Goal: Book appointment/travel/reservation

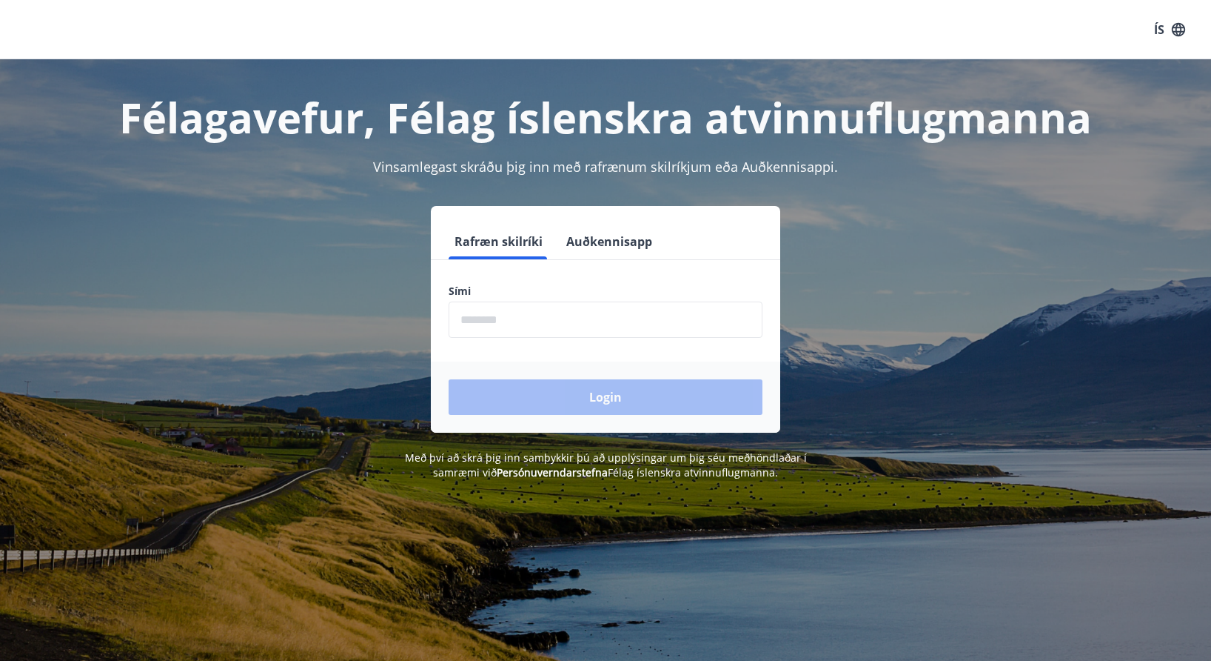
click at [612, 317] on input "phone" at bounding box center [606, 319] width 314 height 36
type input "********"
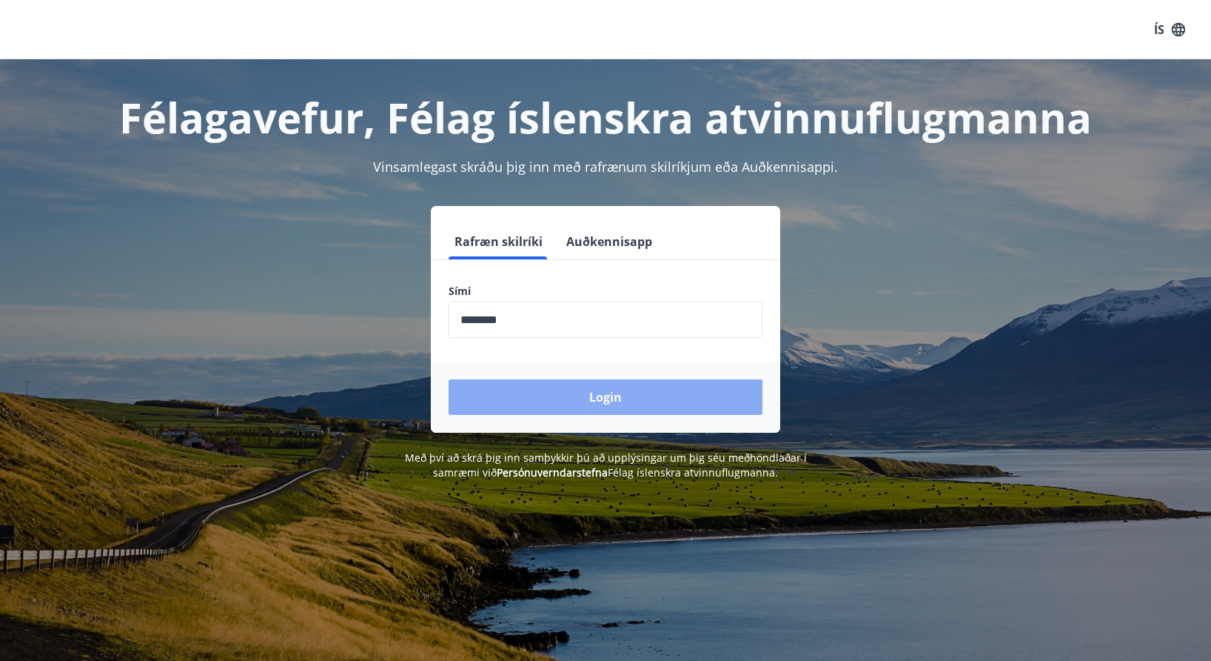
click at [599, 403] on button "Login" at bounding box center [606, 397] width 314 height 36
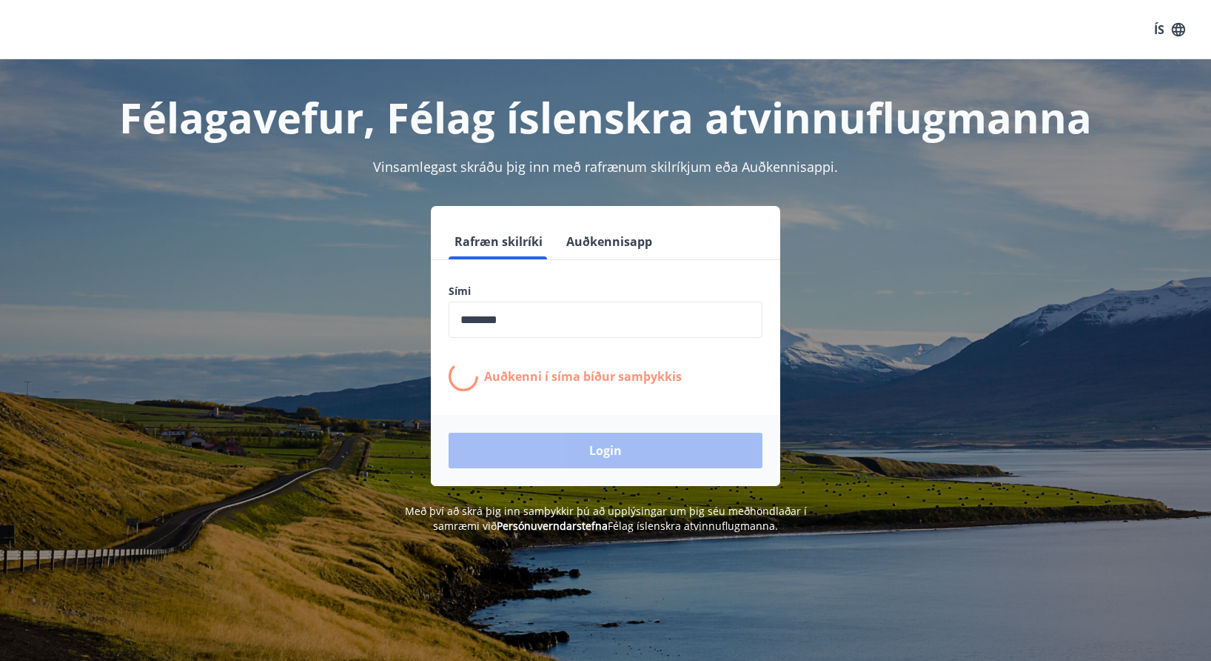
click at [489, 327] on input "phone" at bounding box center [606, 319] width 314 height 36
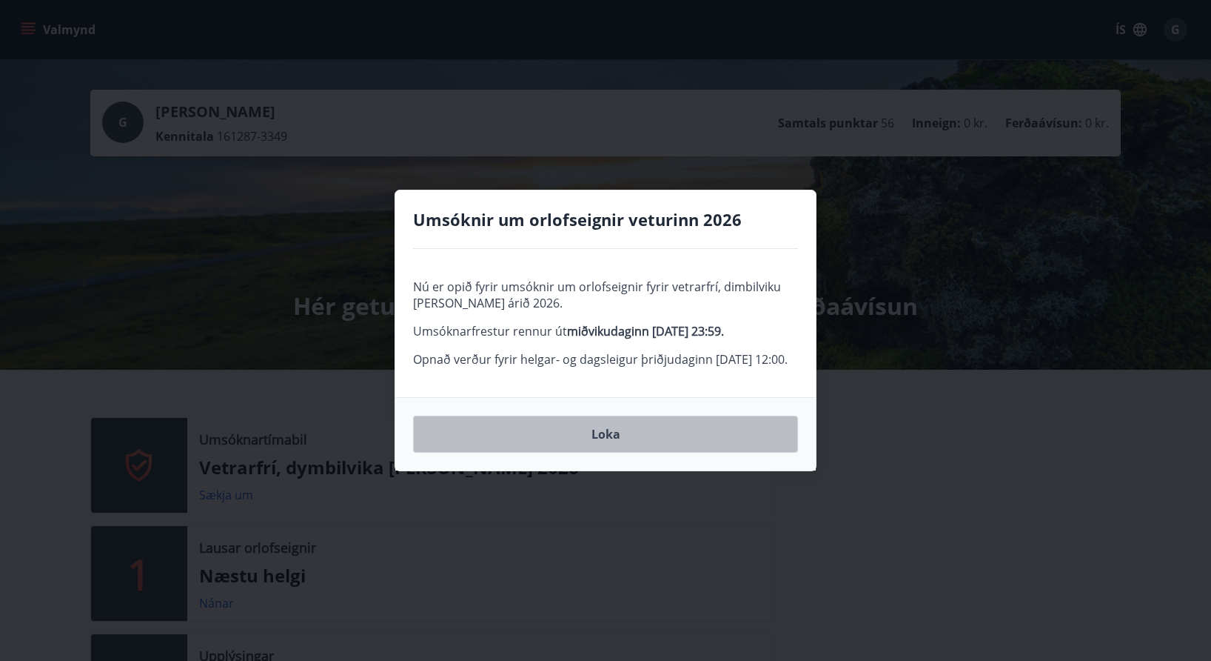
click at [661, 450] on button "Loka" at bounding box center [605, 433] width 385 height 37
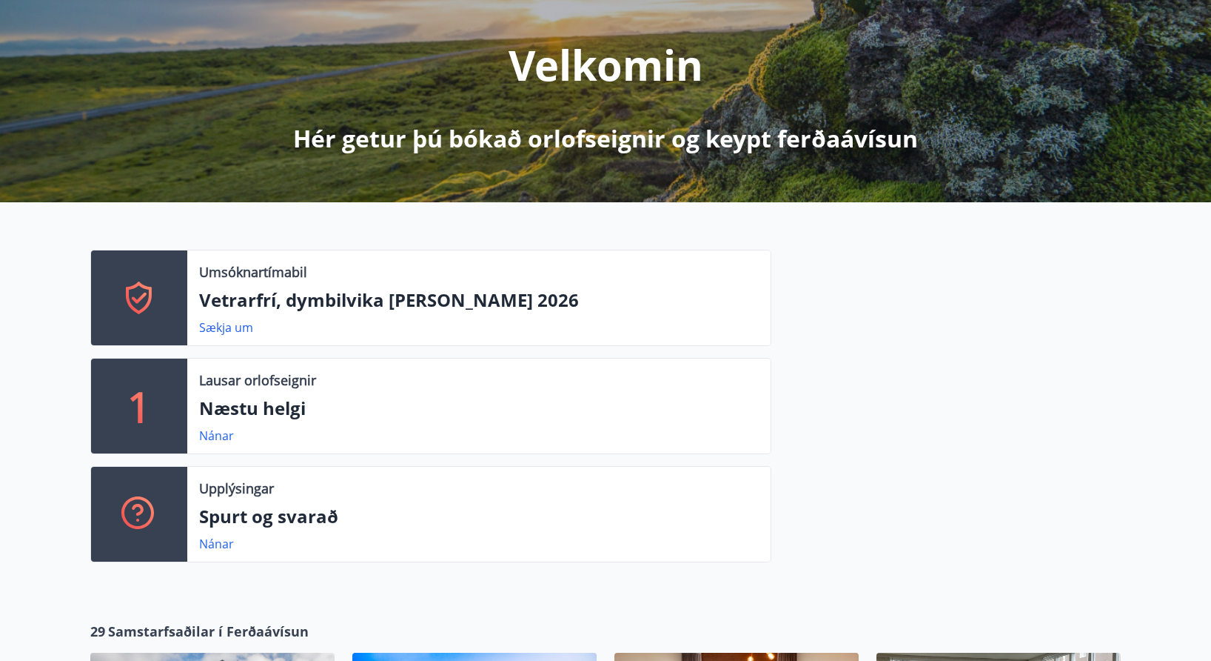
scroll to position [167, 0]
click at [241, 330] on link "Sækja um" at bounding box center [226, 328] width 54 height 16
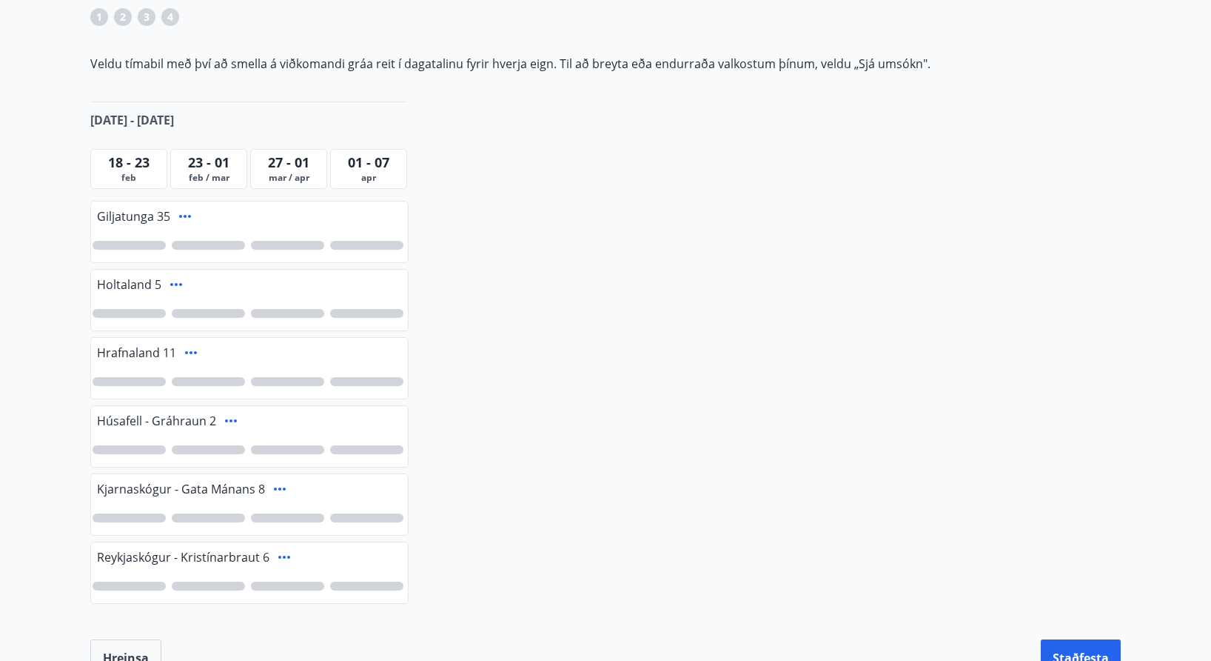
scroll to position [258, 0]
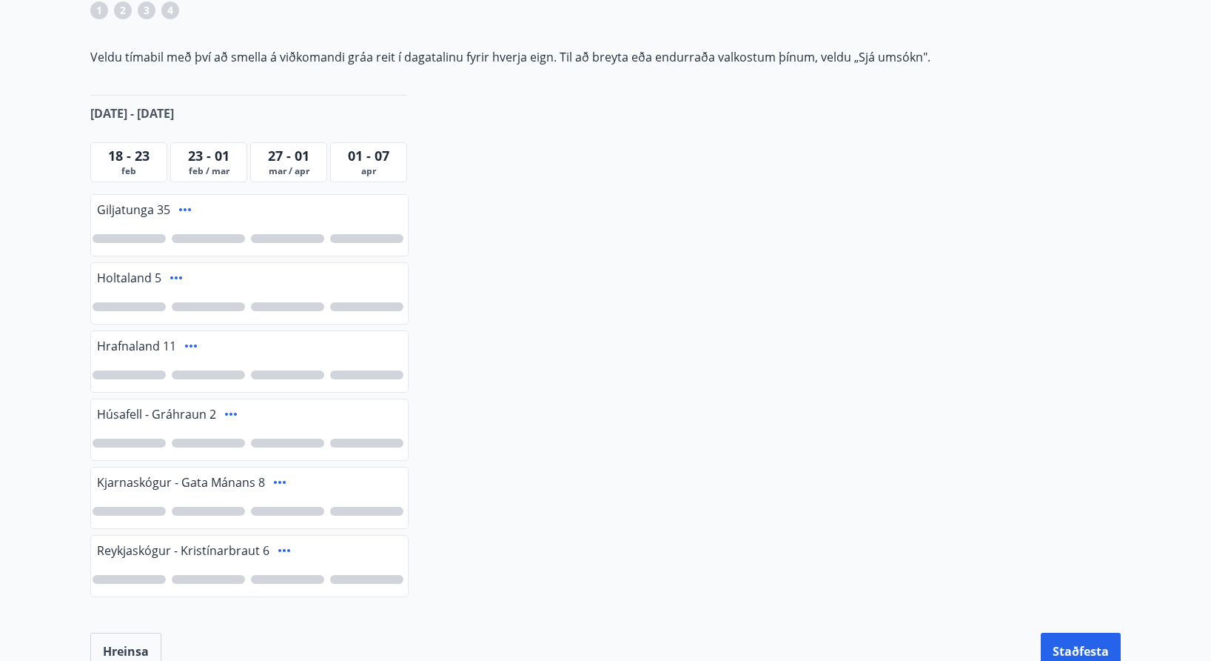
click at [134, 165] on span "feb" at bounding box center [129, 171] width 70 height 12
click at [199, 167] on span "feb / mar" at bounding box center [209, 171] width 70 height 12
click at [283, 173] on span "mar / apr" at bounding box center [289, 171] width 70 height 12
click at [203, 235] on div at bounding box center [208, 238] width 73 height 9
click at [159, 245] on div "1" at bounding box center [249, 238] width 317 height 34
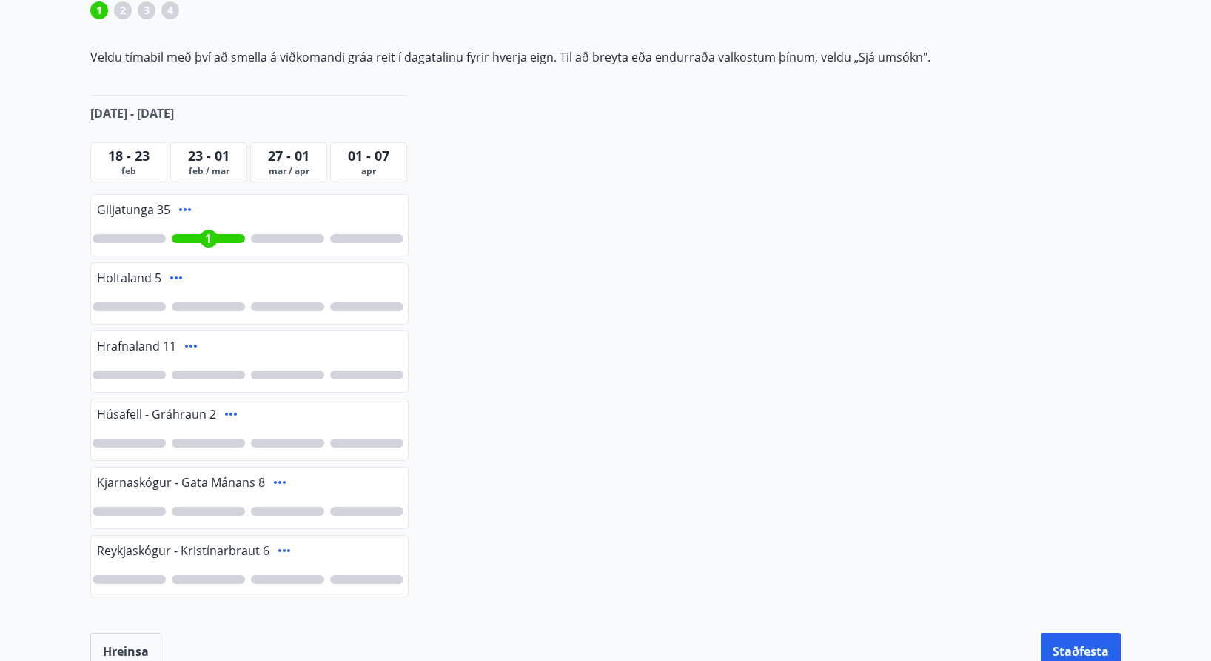
click at [145, 234] on div at bounding box center [129, 238] width 73 height 9
click at [228, 244] on div "2 1" at bounding box center [249, 238] width 317 height 34
click at [207, 243] on span "1" at bounding box center [208, 238] width 7 height 16
click at [130, 240] on span "1" at bounding box center [129, 238] width 7 height 16
click at [139, 165] on span "feb" at bounding box center [129, 171] width 70 height 12
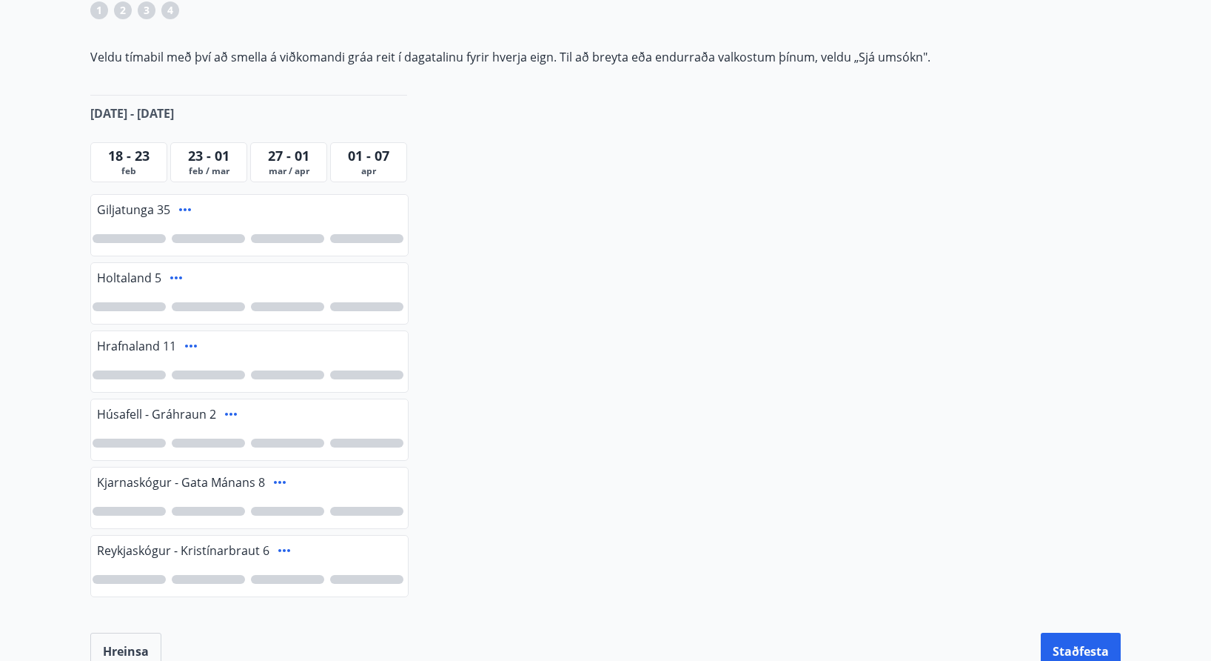
click at [133, 235] on div at bounding box center [129, 238] width 73 height 9
click at [125, 441] on div at bounding box center [129, 442] width 73 height 9
click at [141, 579] on div at bounding box center [129, 579] width 73 height 9
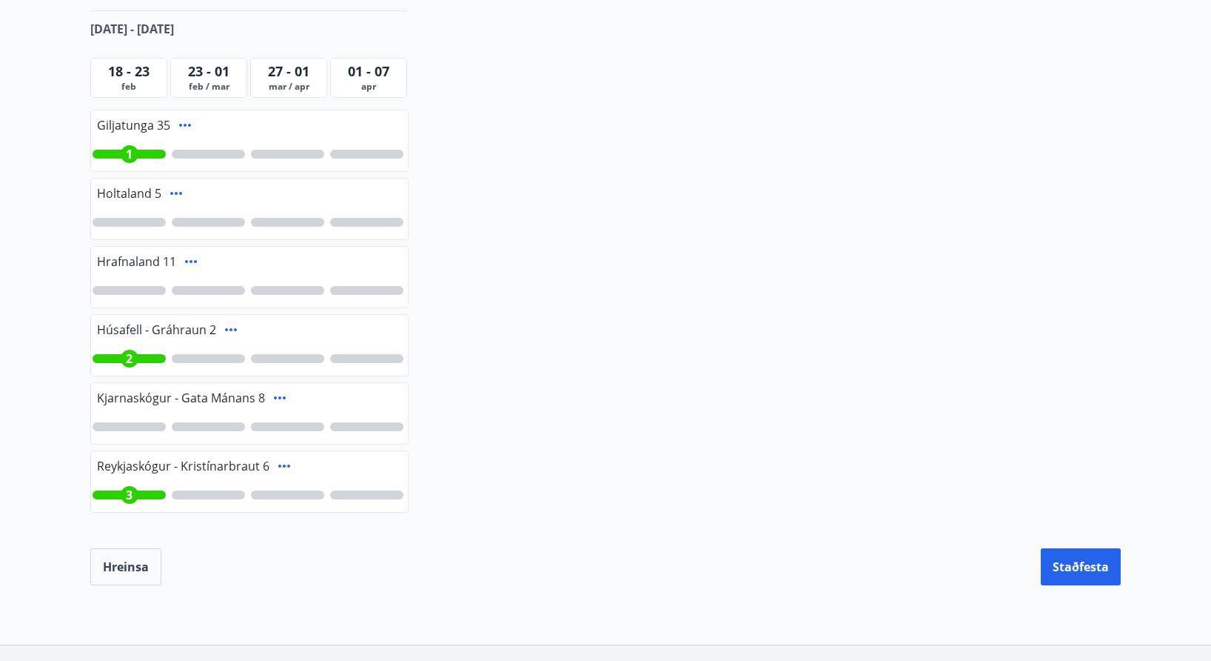
scroll to position [351, 0]
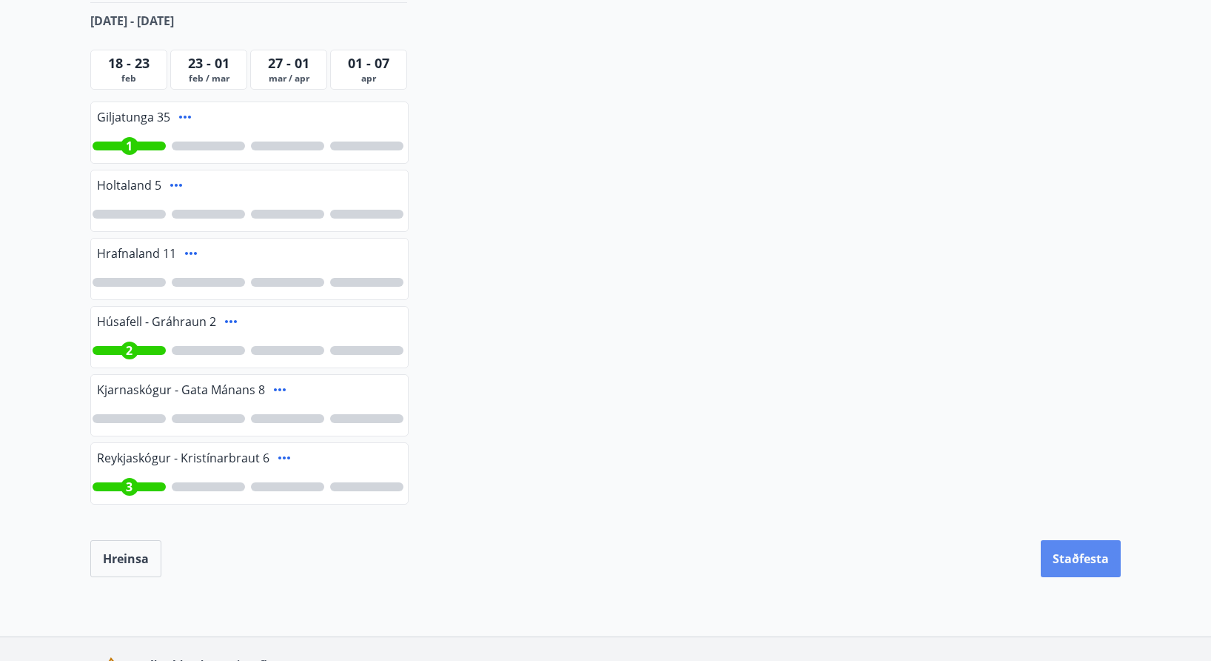
click at [1062, 550] on button "Staðfesta" at bounding box center [1081, 558] width 80 height 37
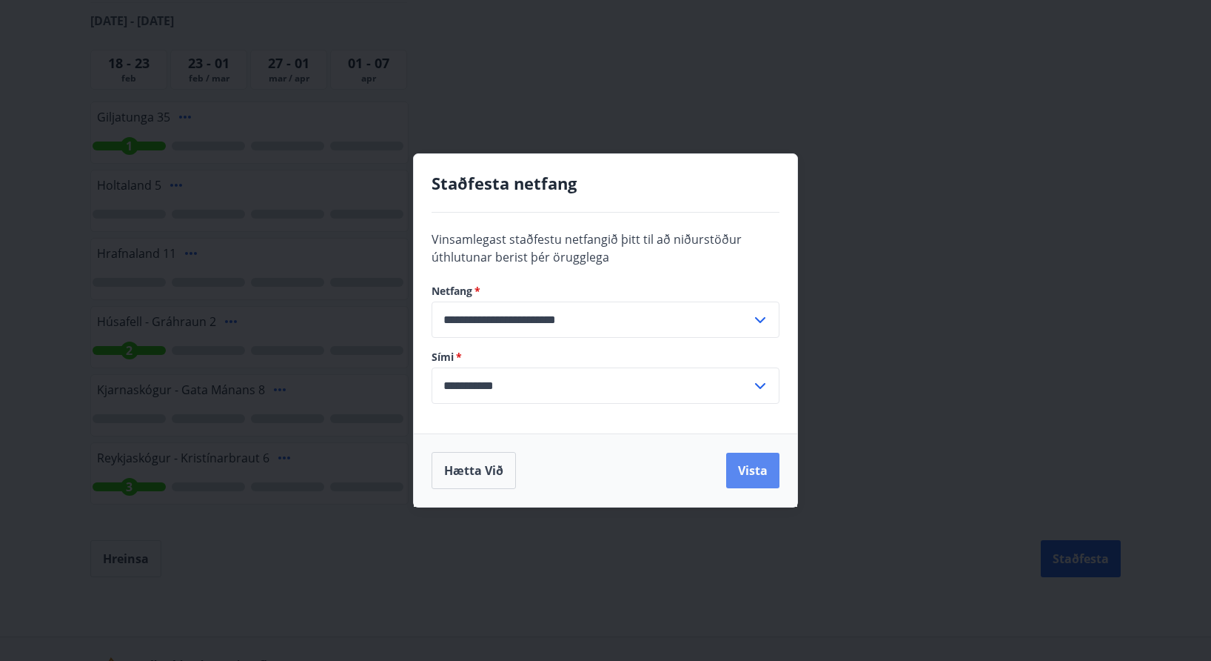
click at [755, 480] on button "Vista" at bounding box center [752, 470] width 53 height 36
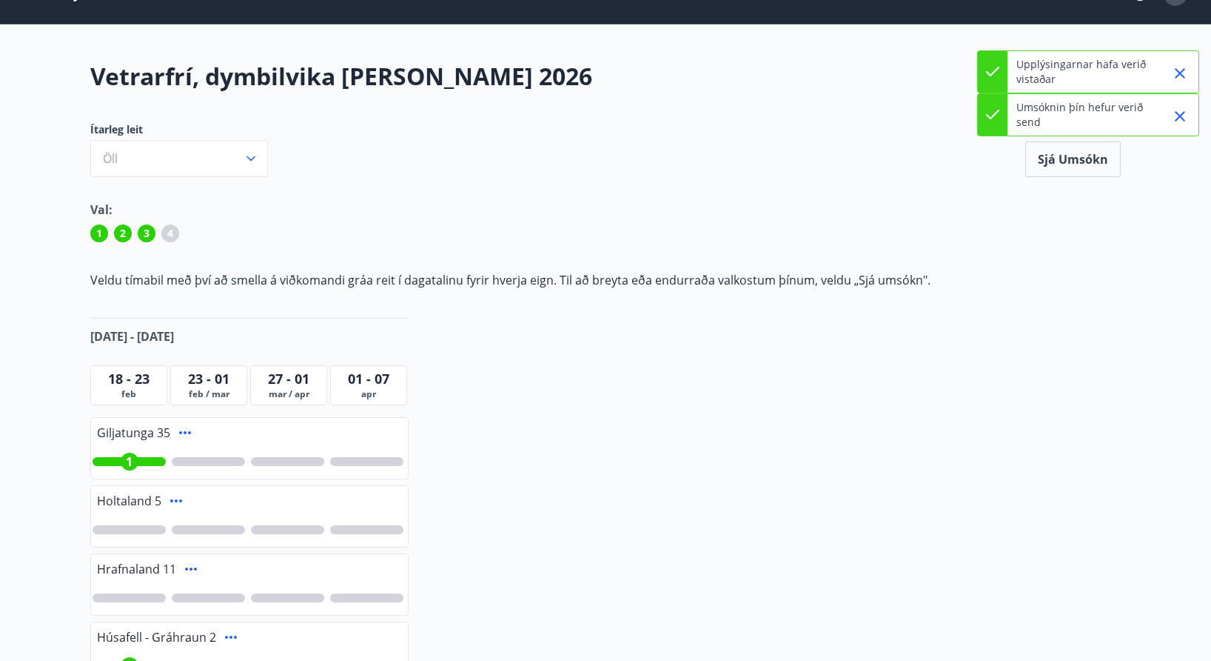
scroll to position [0, 0]
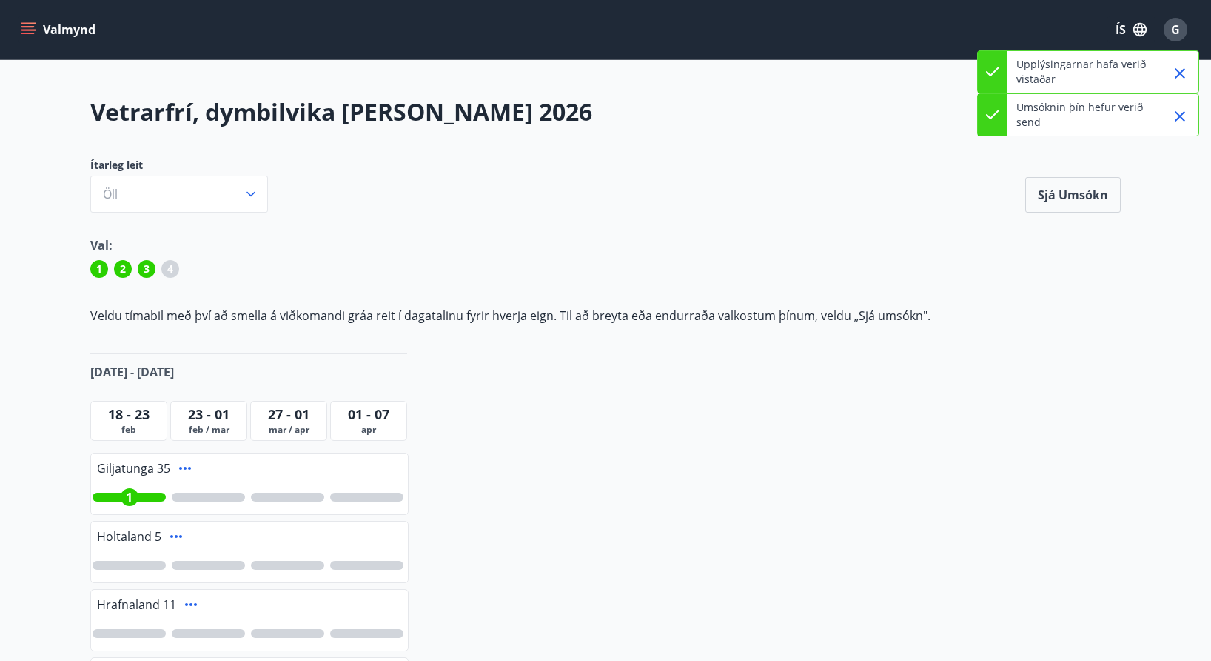
click at [1182, 77] on icon "Close" at bounding box center [1180, 73] width 18 height 18
click at [1183, 80] on icon "Close" at bounding box center [1180, 73] width 18 height 18
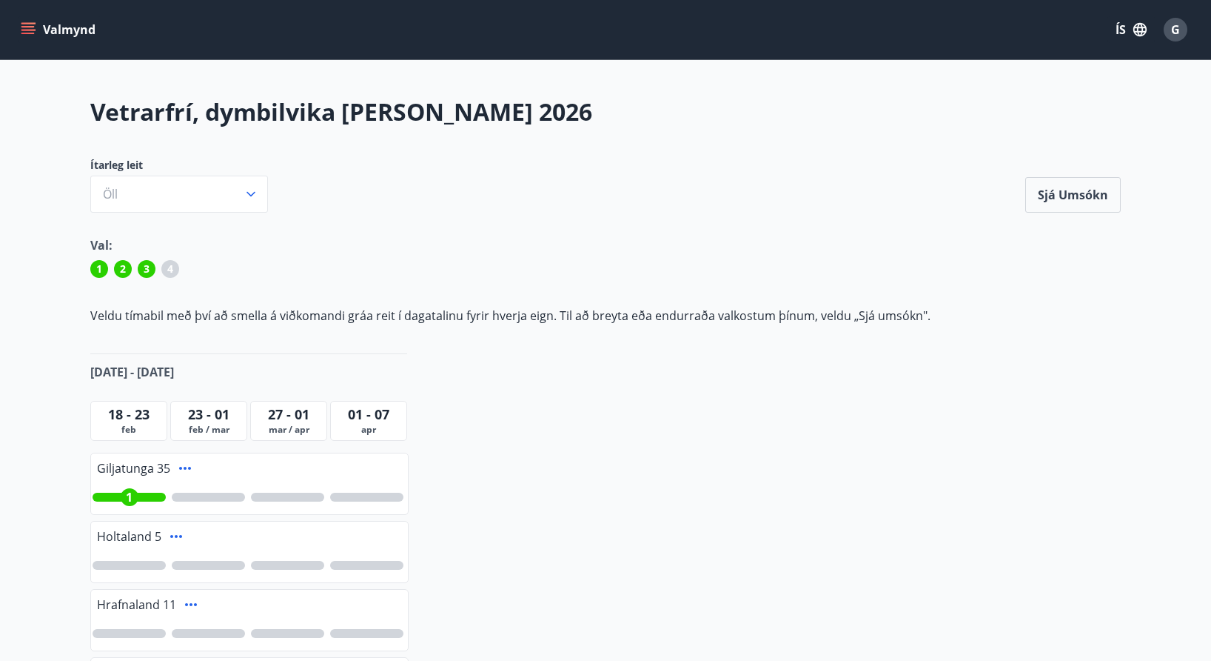
click at [30, 34] on icon "menu" at bounding box center [28, 29] width 15 height 15
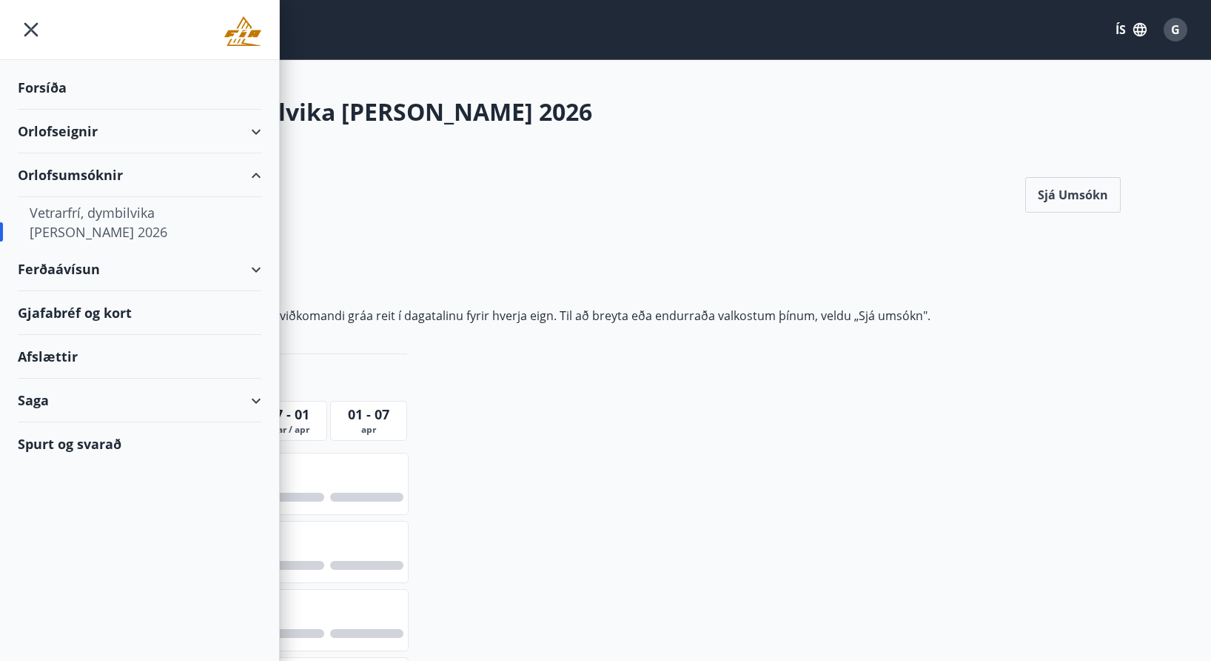
click at [141, 149] on div "Orlofseignir" at bounding box center [140, 132] width 244 height 44
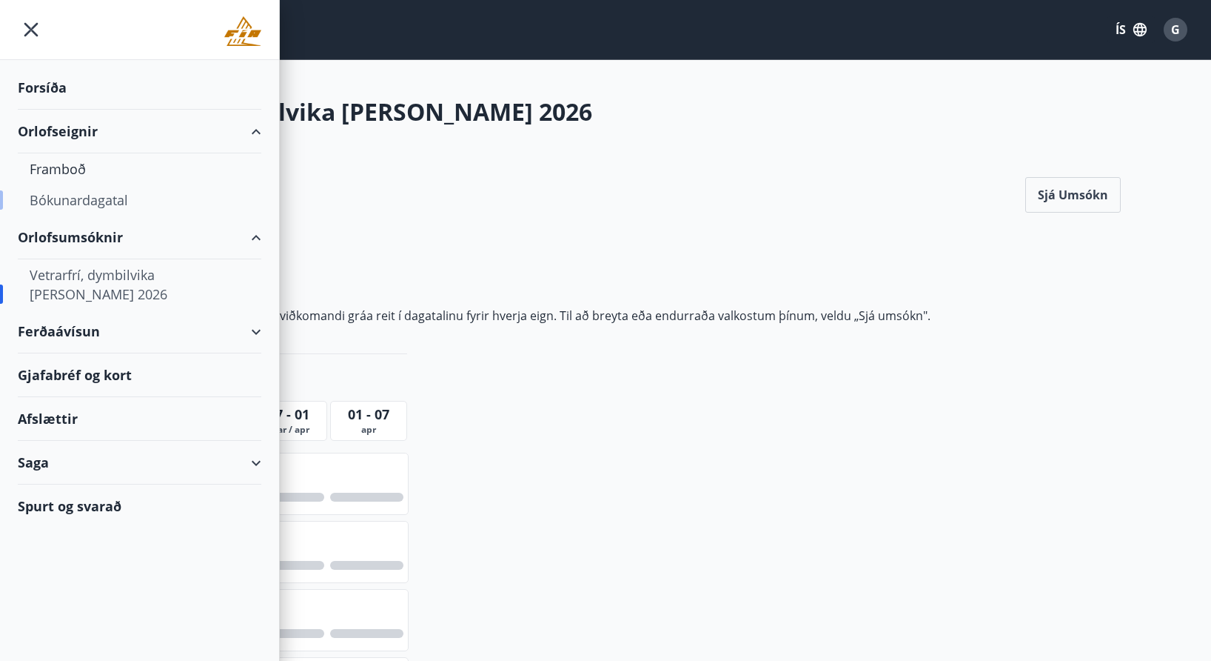
click at [101, 202] on div "Bókunardagatal" at bounding box center [140, 199] width 220 height 31
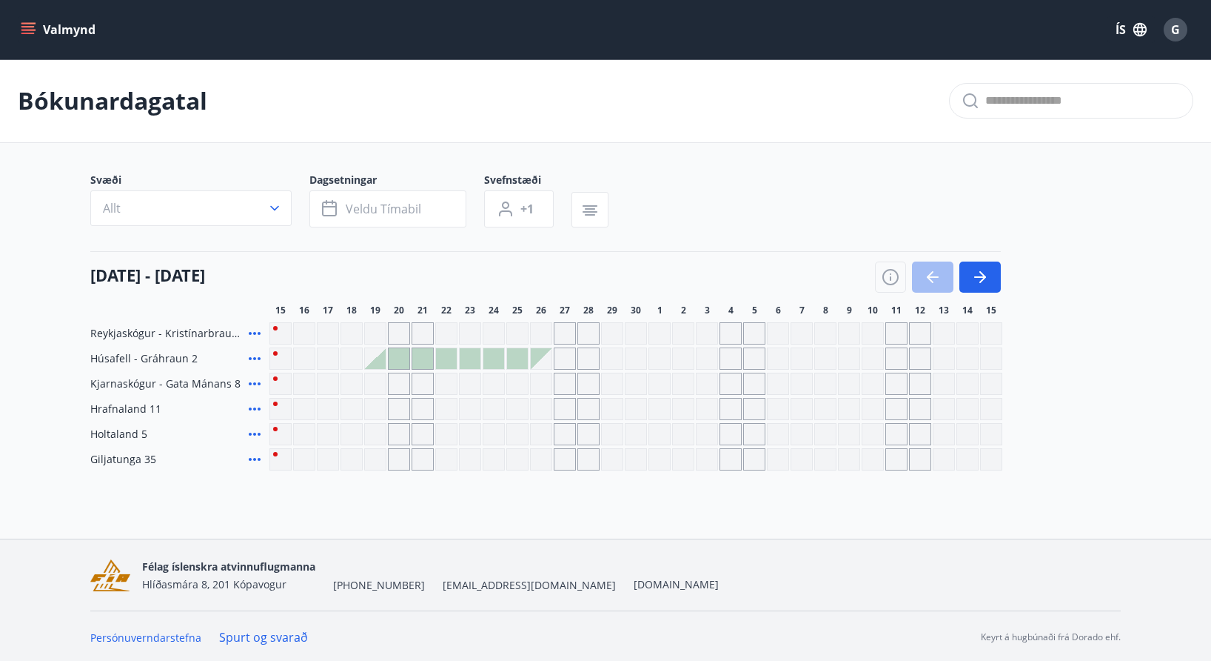
scroll to position [2, 0]
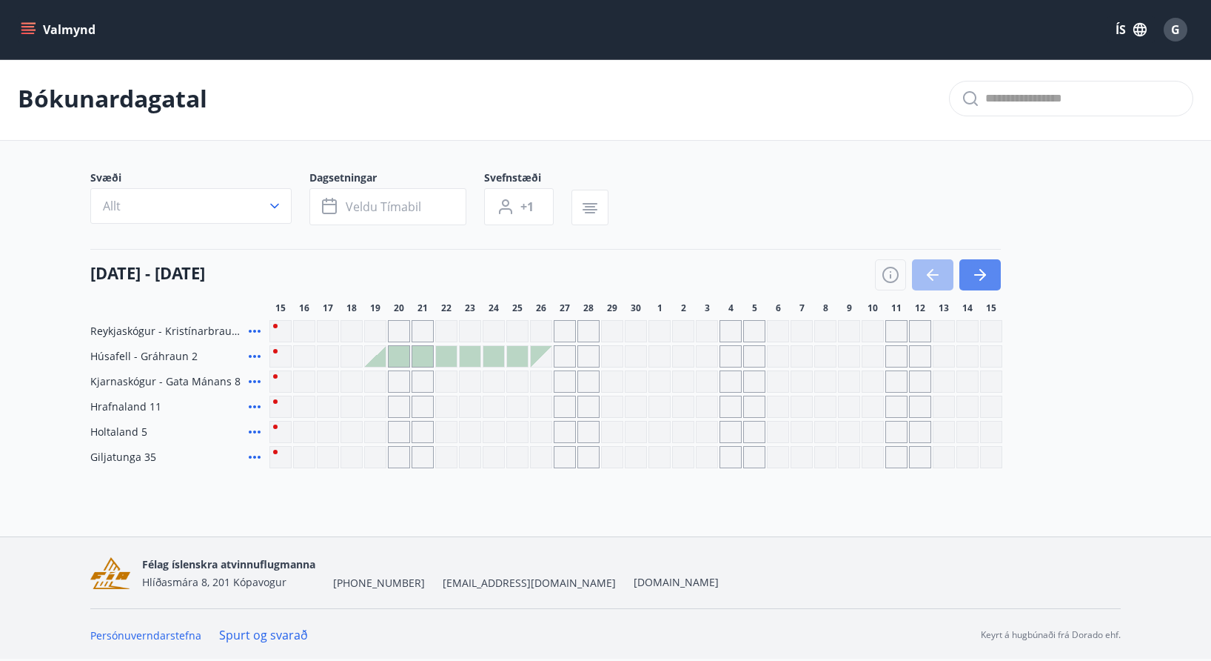
click at [993, 278] on button "button" at bounding box center [980, 274] width 41 height 31
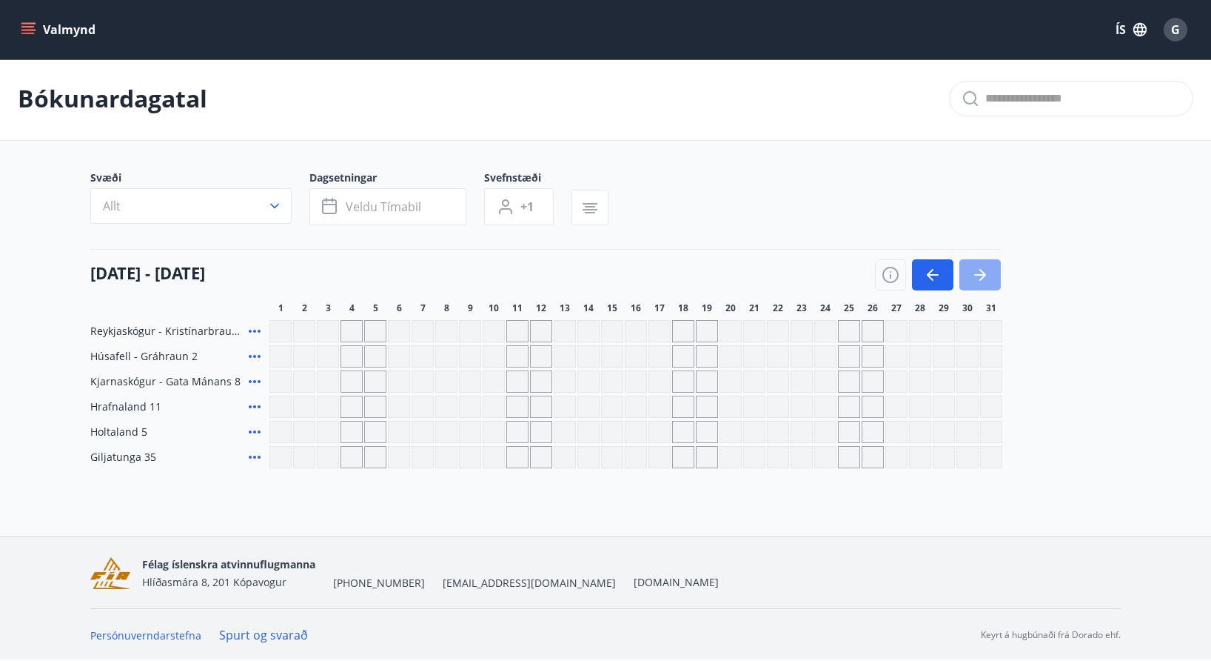
click at [993, 278] on button "button" at bounding box center [980, 274] width 41 height 31
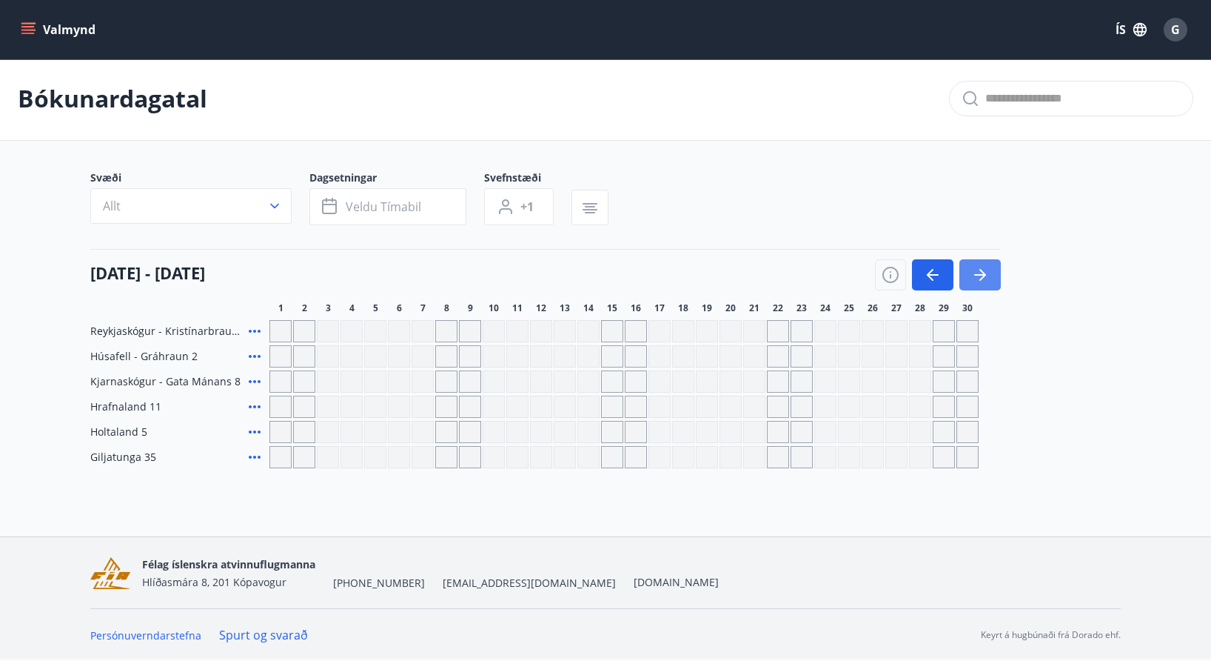
click at [993, 278] on button "button" at bounding box center [980, 274] width 41 height 31
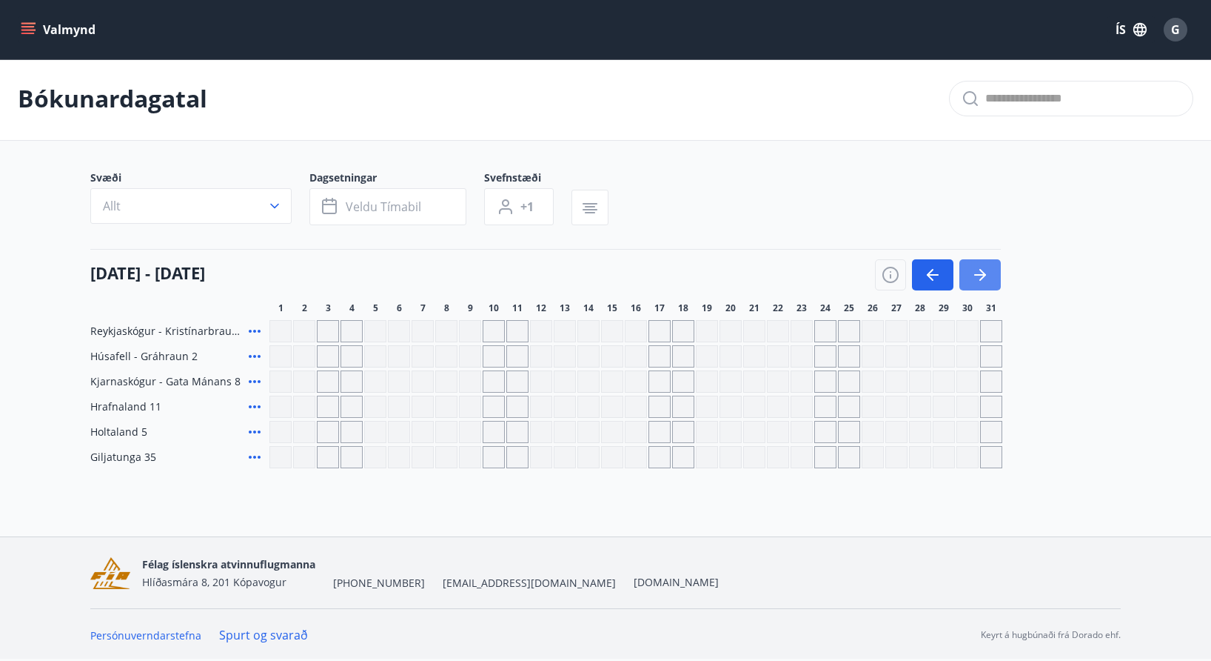
click at [993, 278] on button "button" at bounding box center [980, 274] width 41 height 31
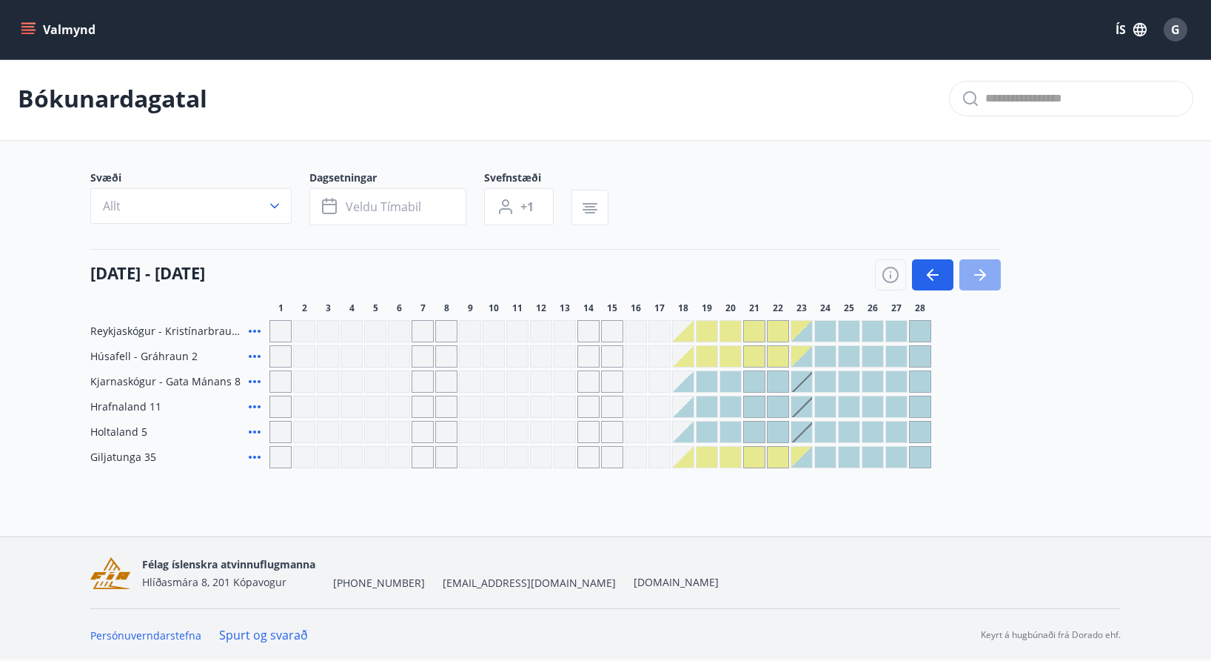
click at [993, 278] on button "button" at bounding box center [980, 274] width 41 height 31
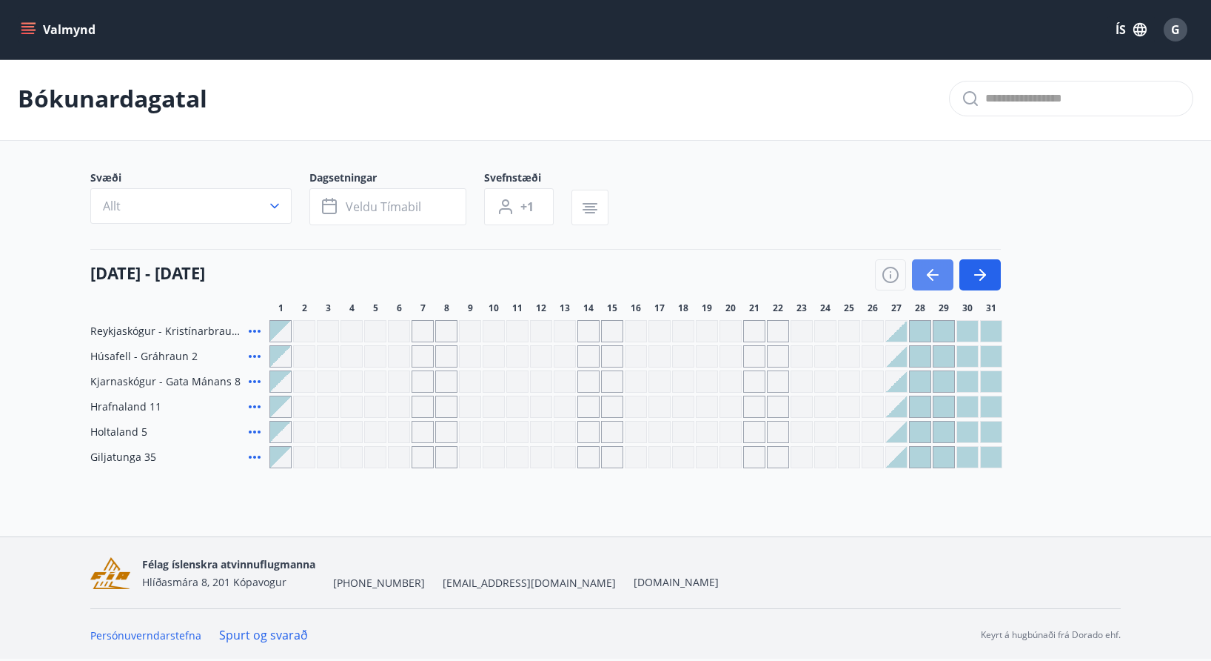
click at [937, 278] on icon "button" at bounding box center [933, 275] width 18 height 18
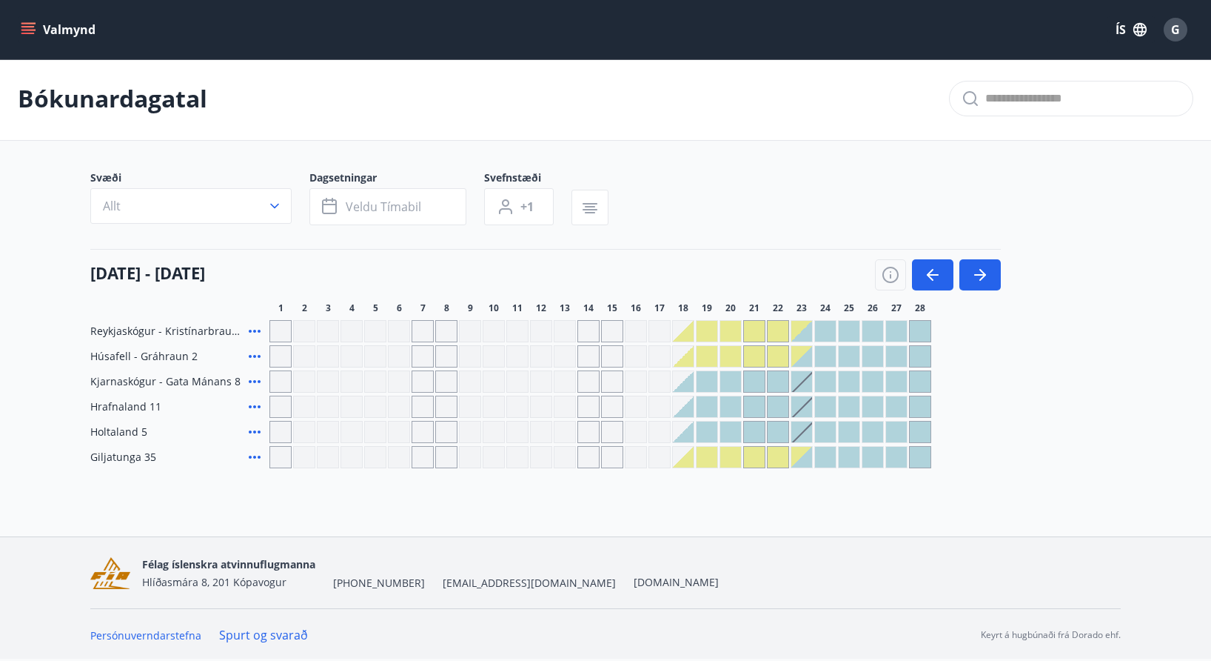
click at [735, 460] on div "Gráir dagar eru ekki bókanlegir" at bounding box center [731, 457] width 21 height 21
click at [772, 469] on div "Bókunardagatal Svæði Allt Dagsetningar Veldu tímabil Svefnstæði +1 [DATE] - [DA…" at bounding box center [605, 292] width 1211 height 470
click at [811, 461] on div at bounding box center [802, 457] width 21 height 21
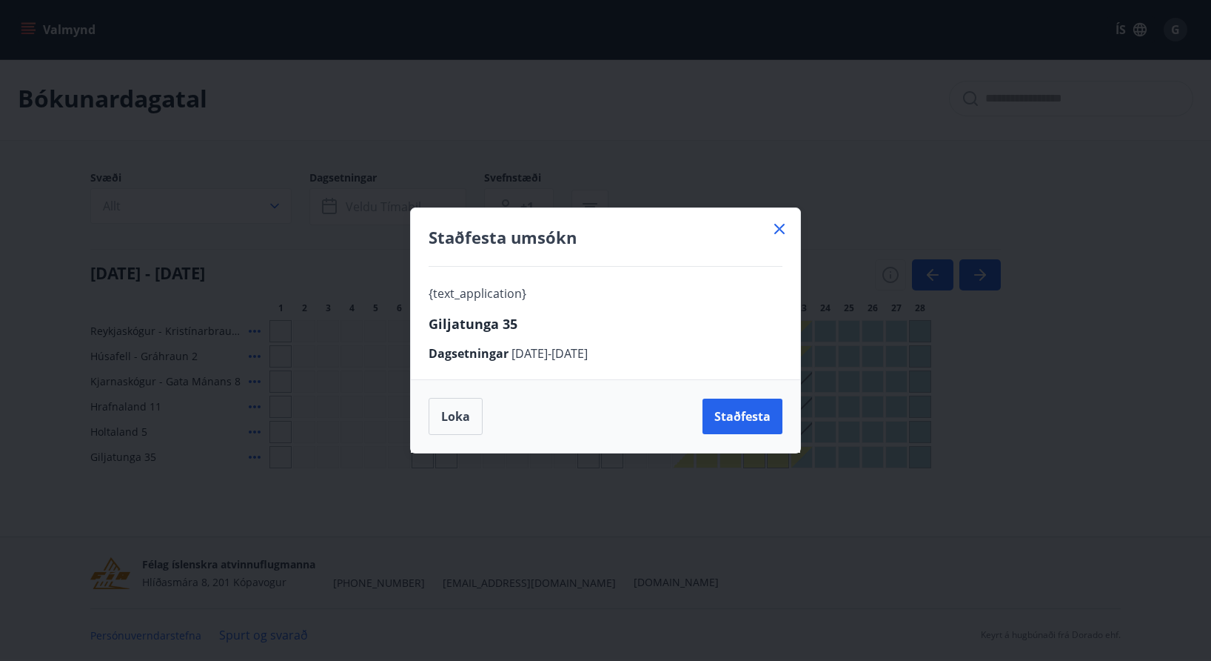
click at [781, 229] on icon at bounding box center [780, 229] width 10 height 10
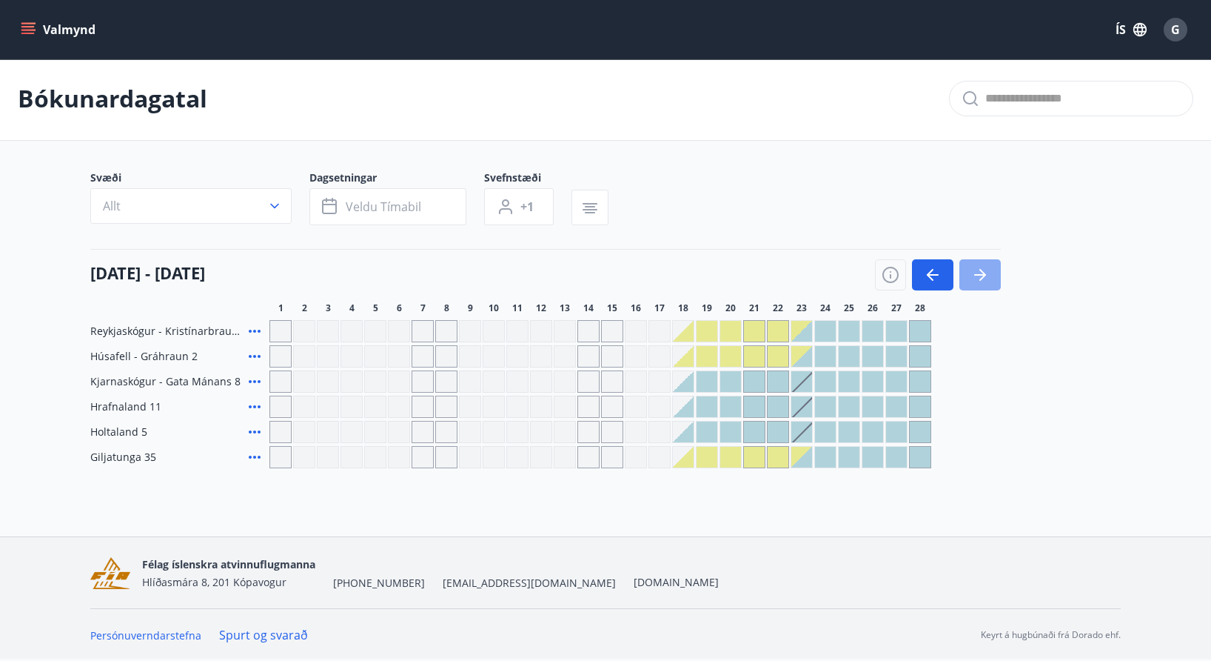
click at [978, 278] on icon "button" at bounding box center [981, 275] width 18 height 18
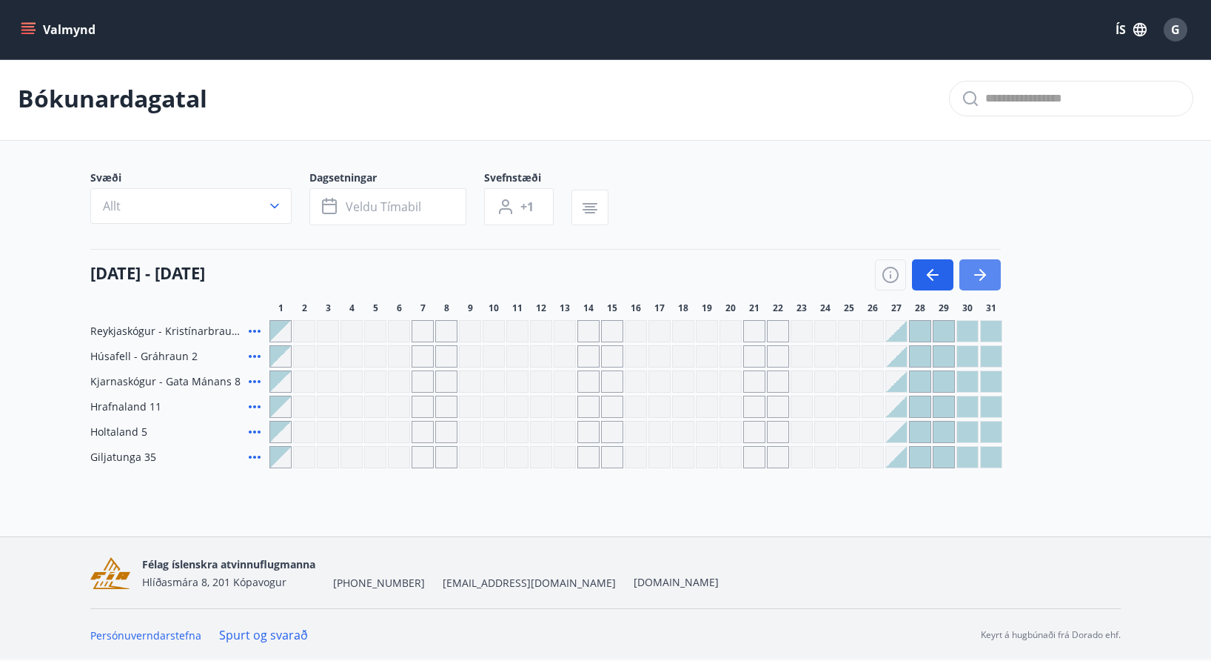
click at [978, 278] on icon "button" at bounding box center [981, 275] width 18 height 18
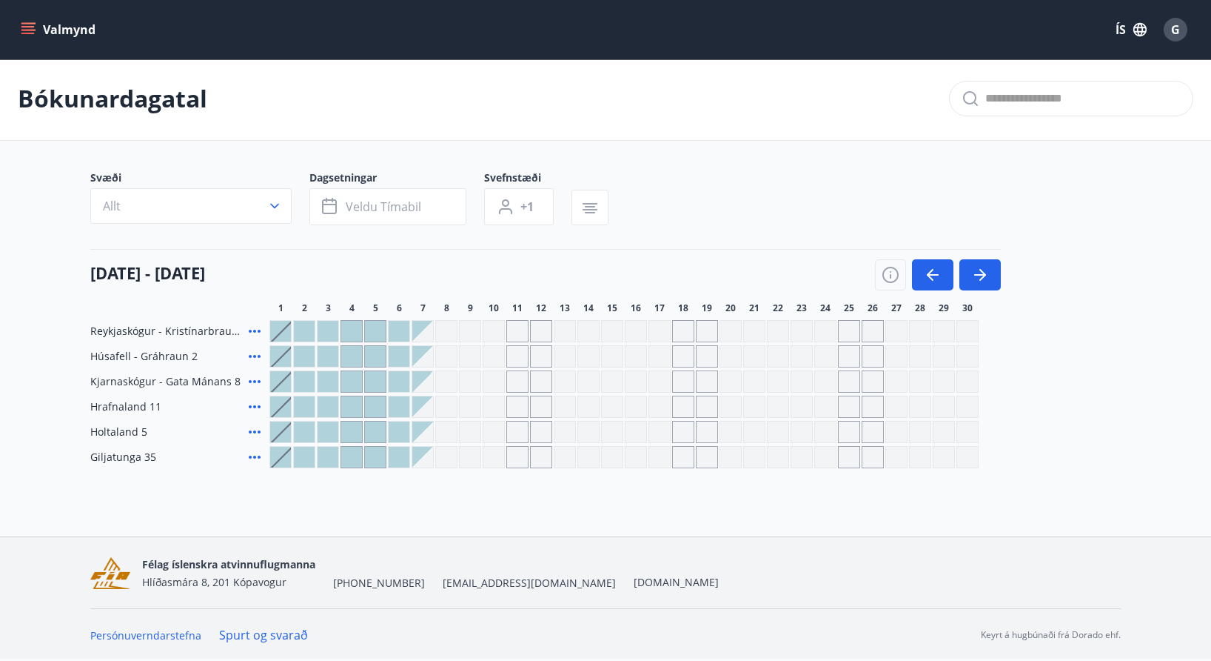
click at [286, 465] on div at bounding box center [280, 457] width 21 height 21
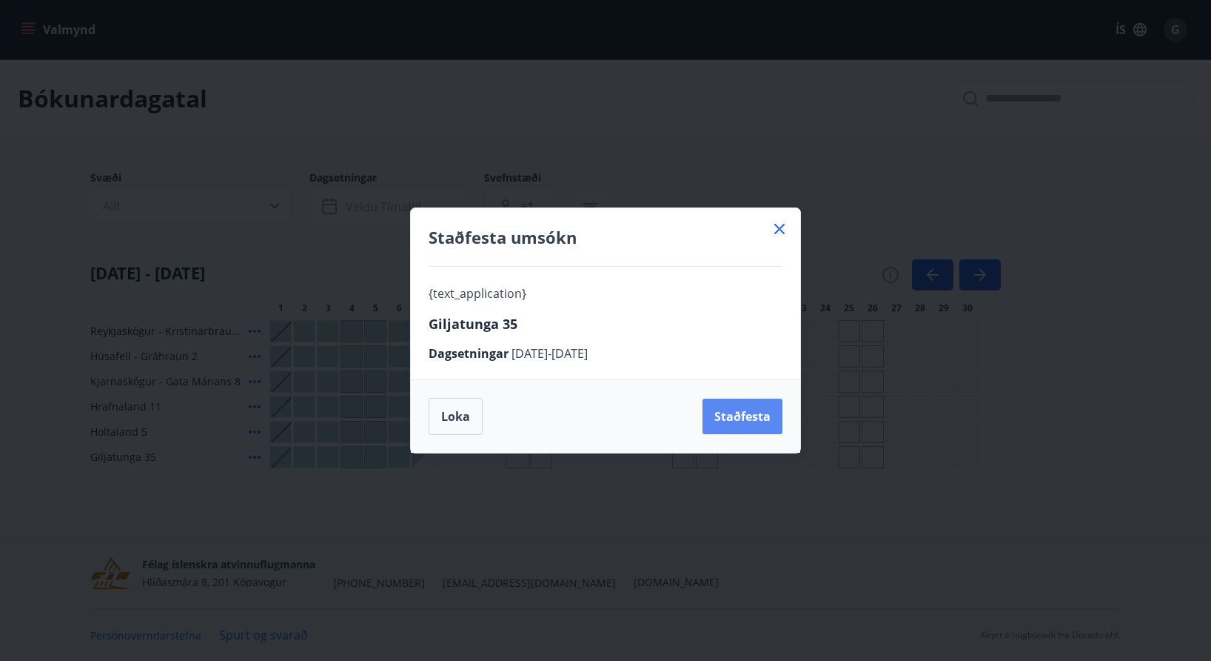
click at [750, 402] on button "Staðfesta" at bounding box center [743, 416] width 80 height 36
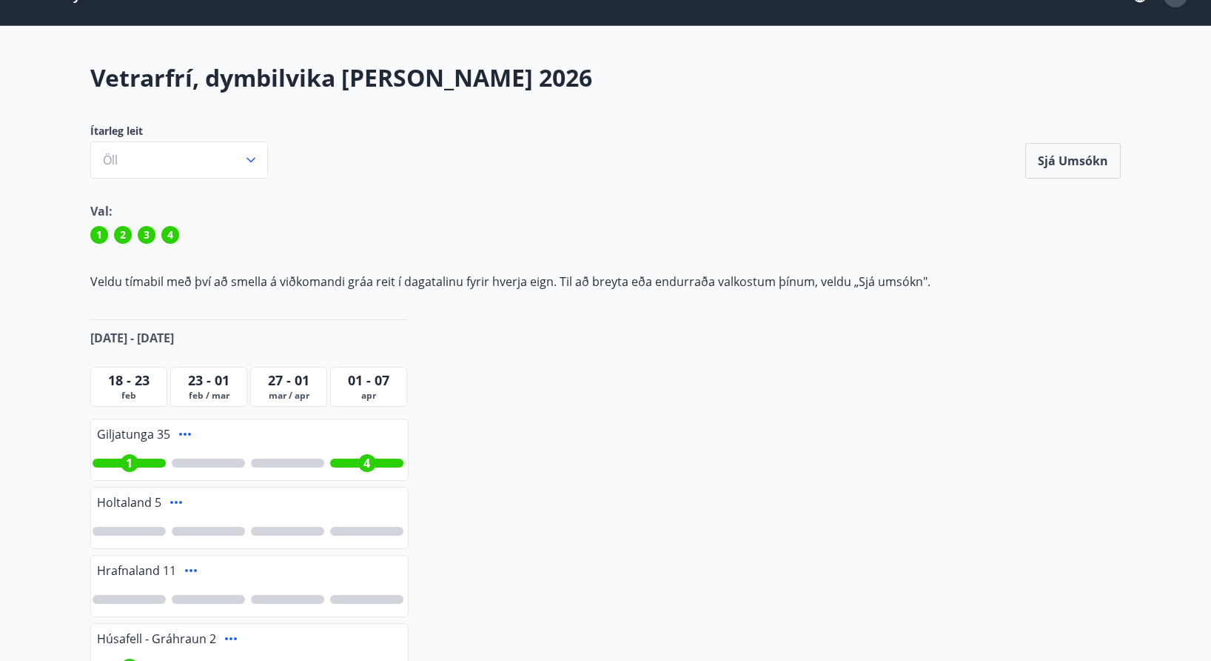
scroll to position [36, 0]
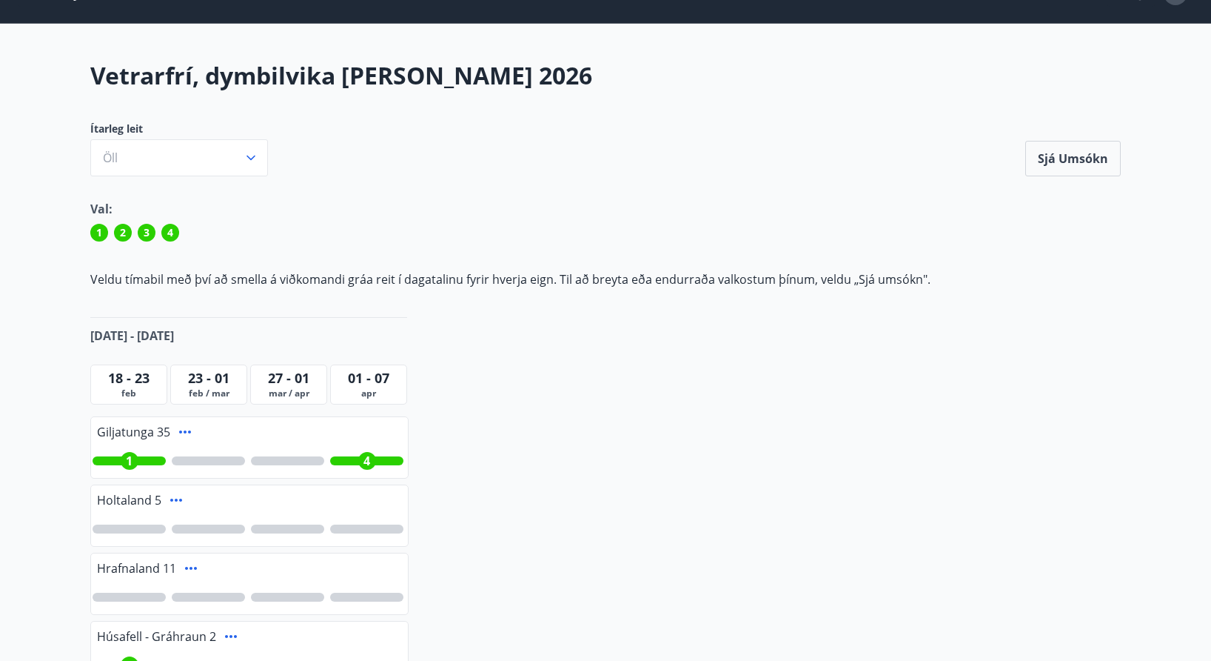
click at [375, 465] on div "1 4" at bounding box center [249, 461] width 317 height 34
click at [375, 460] on div "4" at bounding box center [367, 461] width 18 height 18
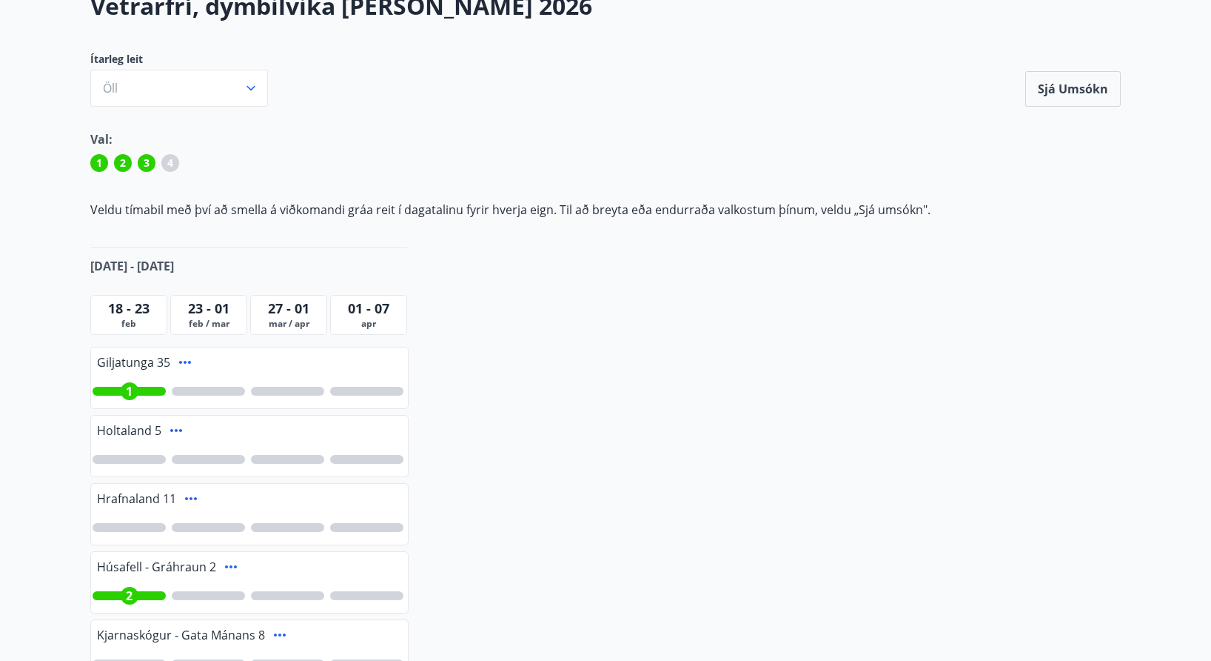
scroll to position [107, 0]
click at [303, 384] on div "1" at bounding box center [249, 389] width 317 height 34
click at [305, 392] on div at bounding box center [287, 389] width 73 height 9
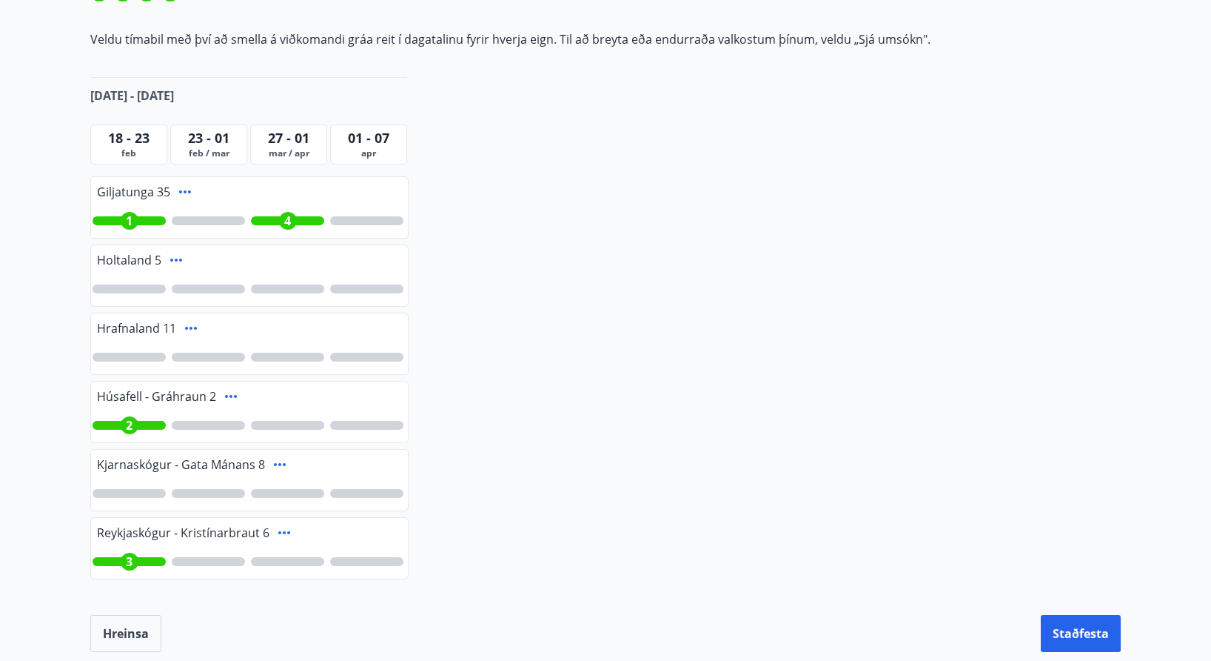
scroll to position [275, 0]
click at [1075, 635] on button "Staðfesta" at bounding box center [1081, 633] width 80 height 37
click at [1177, 72] on icon "Close" at bounding box center [1180, 73] width 18 height 18
